Goal: Task Accomplishment & Management: Use online tool/utility

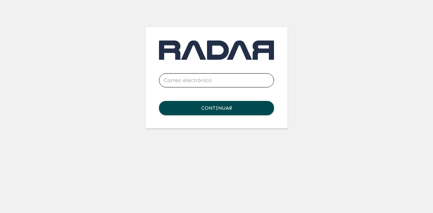
click at [206, 82] on input "email" at bounding box center [216, 80] width 115 height 19
type input "amgo@inter.mx"
click at [202, 108] on button "Continuar" at bounding box center [216, 108] width 115 height 14
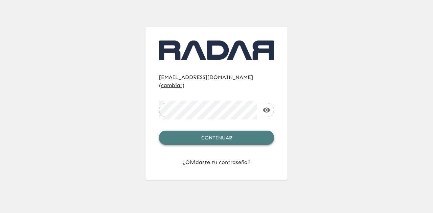
click at [218, 131] on button "Continuar" at bounding box center [216, 138] width 115 height 14
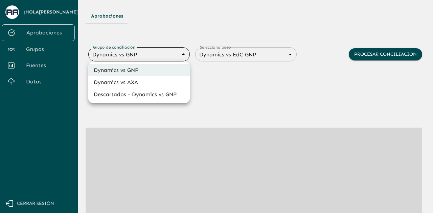
click at [138, 58] on body "Se están procesando los movimientos. Algunas acciones permanecerán deshabilitad…" at bounding box center [216, 106] width 433 height 213
click at [138, 58] on div at bounding box center [216, 106] width 433 height 213
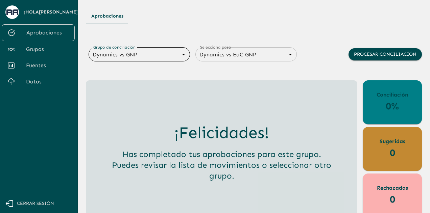
click at [39, 62] on span "Fuentes" at bounding box center [47, 66] width 43 height 8
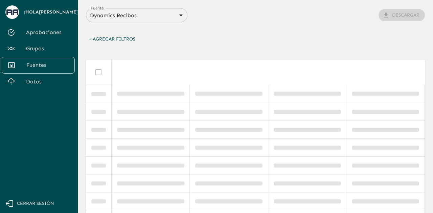
click at [160, 16] on body "Se están procesando los movimientos. Algunas acciones permanecerán deshabilitad…" at bounding box center [216, 106] width 433 height 213
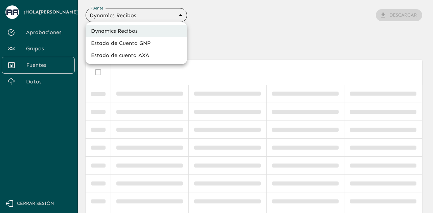
click at [136, 44] on li "Estado de Cuenta GNP" at bounding box center [136, 43] width 101 height 12
type input "68360e545ed9181a8245dd9b"
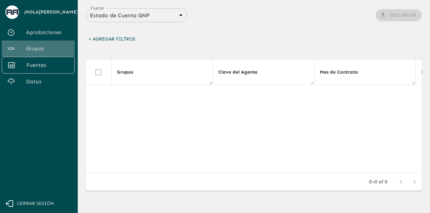
click at [35, 50] on span "Grupos" at bounding box center [47, 49] width 43 height 8
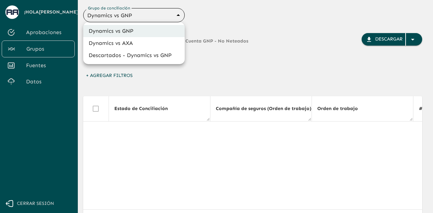
click at [181, 17] on body "Se están procesando los movimientos. Algunas acciones permanecerán deshabilitad…" at bounding box center [216, 106] width 433 height 213
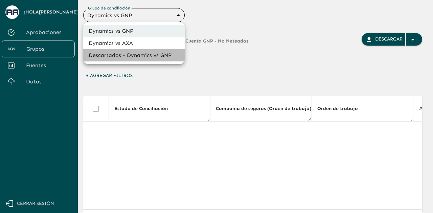
click at [160, 56] on li "Descartados - Dynamics vs GNP" at bounding box center [133, 55] width 101 height 12
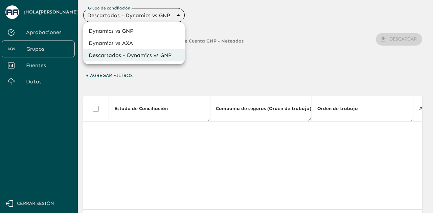
click at [173, 17] on body "Se están procesando los movimientos. Algunas acciones permanecerán deshabilitad…" at bounding box center [216, 106] width 433 height 213
click at [118, 44] on li "Dynamics vs AXA" at bounding box center [133, 43] width 101 height 12
type input "688d0fb445366dcf85fc95f2"
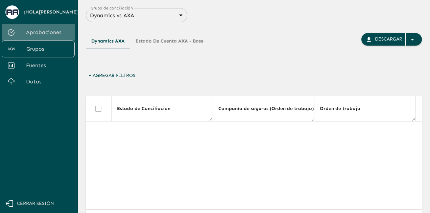
click at [45, 35] on span "Aprobaciones" at bounding box center [47, 32] width 43 height 8
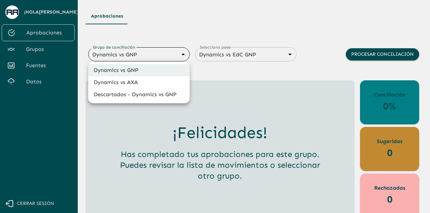
click at [162, 53] on body "Se están procesando los movimientos. Algunas acciones permanecerán deshabilitad…" at bounding box center [215, 106] width 430 height 213
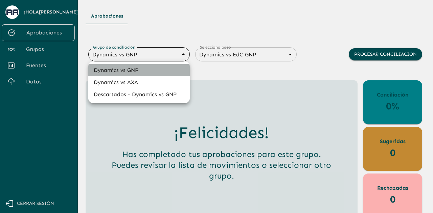
click at [128, 72] on li "Dynamics vs GNP" at bounding box center [138, 70] width 101 height 12
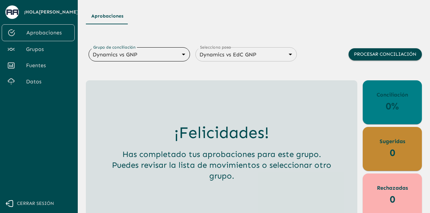
click at [38, 48] on span "Grupos" at bounding box center [47, 49] width 43 height 8
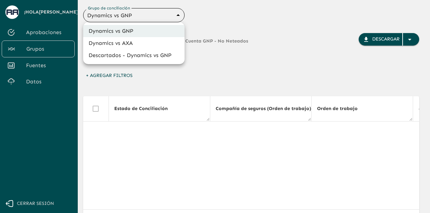
click at [171, 15] on body "Se están procesando los movimientos. Algunas acciones permanecerán deshabilitad…" at bounding box center [215, 106] width 430 height 213
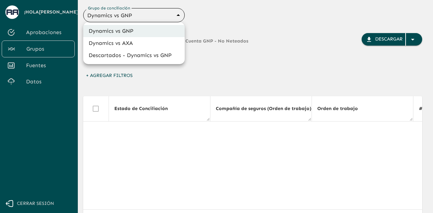
click at [28, 68] on div at bounding box center [216, 106] width 433 height 213
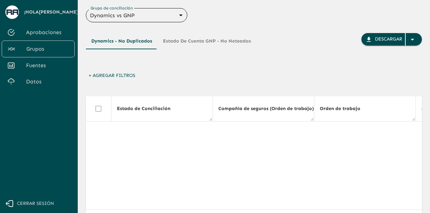
click at [40, 62] on span "Fuentes" at bounding box center [47, 66] width 43 height 8
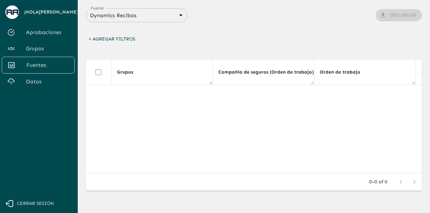
click at [169, 15] on body "Se están procesando los movimientos. Algunas acciones permanecerán deshabilitad…" at bounding box center [215, 106] width 430 height 213
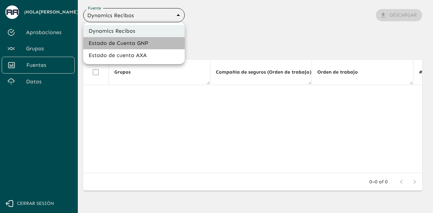
click at [127, 42] on li "Estado de Cuenta GNP" at bounding box center [133, 43] width 101 height 12
type input "68360e545ed9181a8245dd9b"
